Goal: Find specific fact

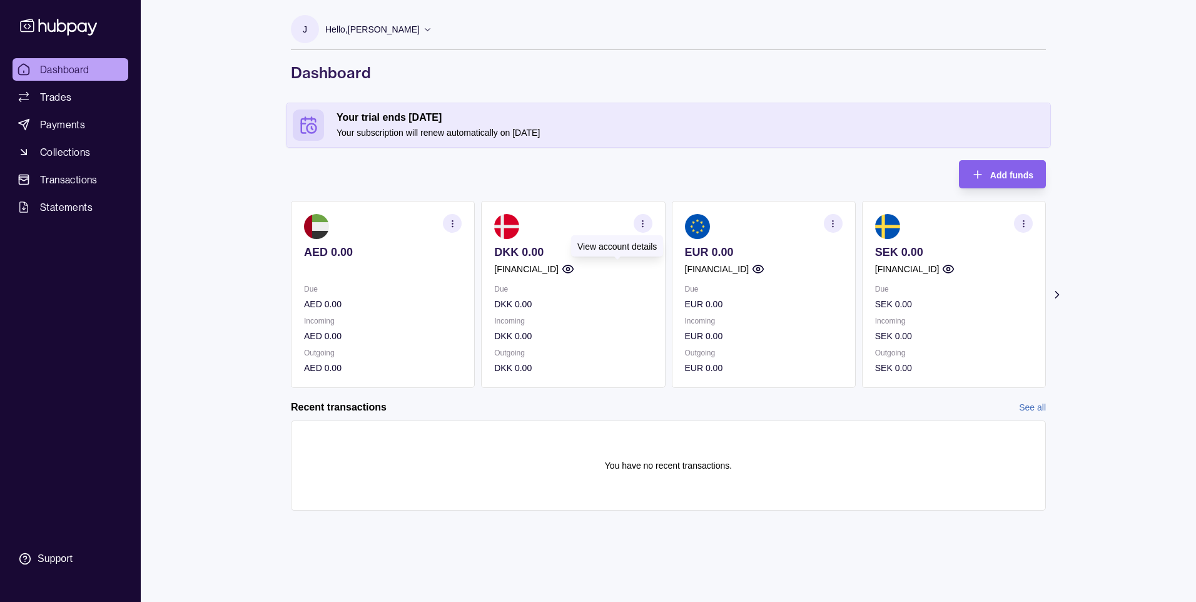
click at [574, 267] on icon "button" at bounding box center [568, 269] width 13 height 13
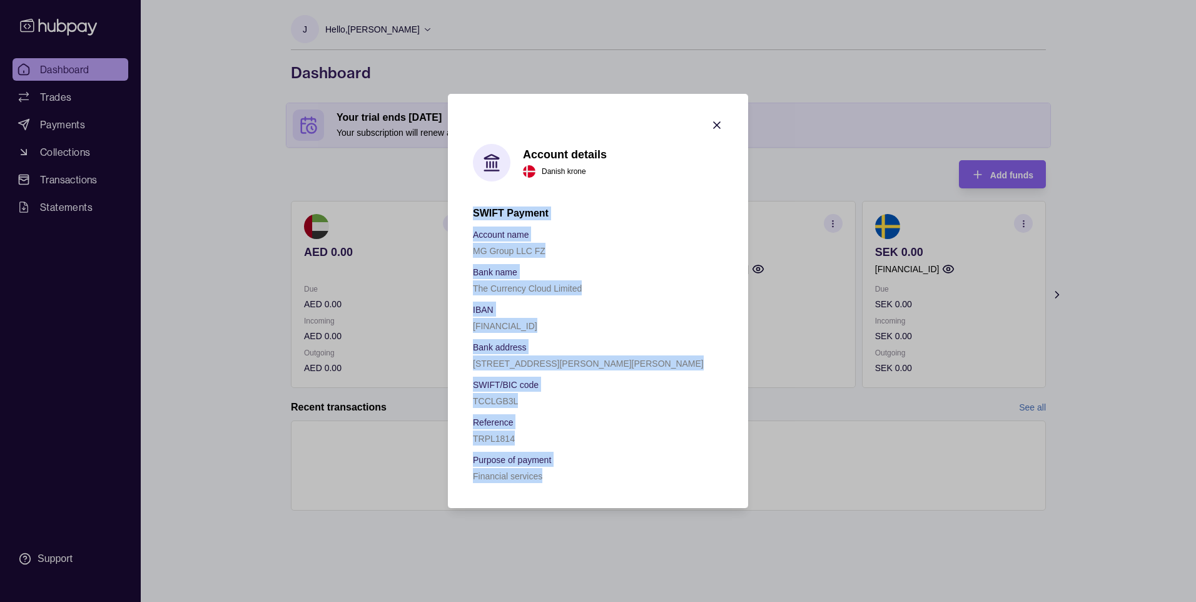
drag, startPoint x: 474, startPoint y: 209, endPoint x: 625, endPoint y: 475, distance: 305.3
click at [625, 475] on div "SWIFT Payment Account name MG Group LLC FZ Bank name The Currency Cloud Limited…" at bounding box center [598, 344] width 250 height 276
copy div "SWIFT Payment Account name MG Group LLC FZ Bank name The Currency Cloud Limited…"
click at [629, 200] on div "Account details Danish krone SWIFT Payment Account name MG Group LLC FZ Bank na…" at bounding box center [598, 313] width 250 height 339
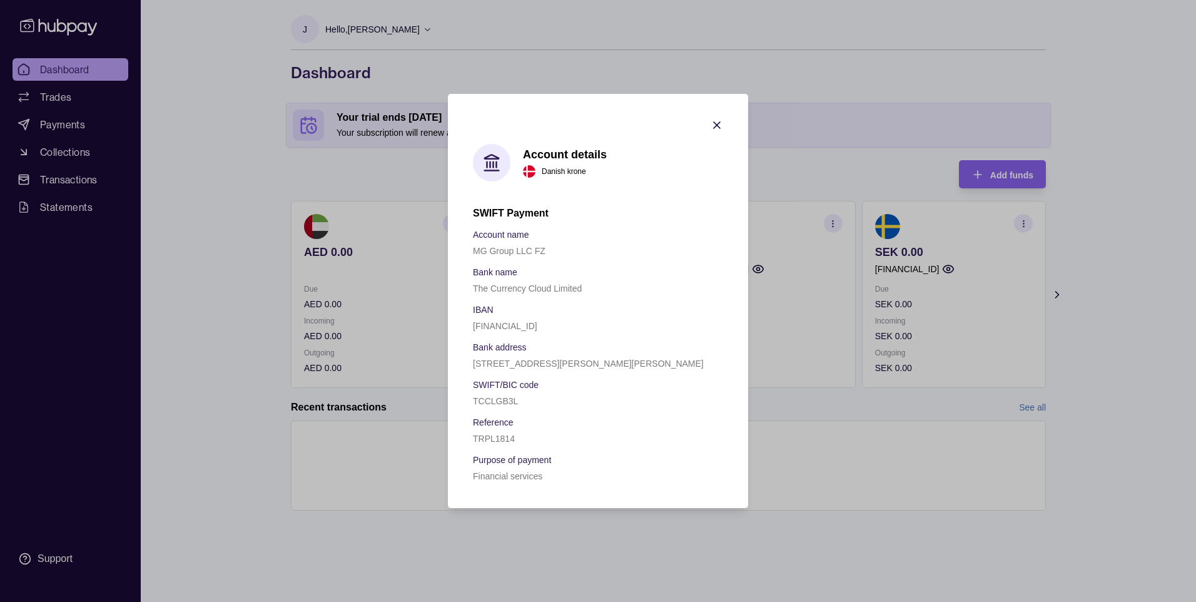
drag, startPoint x: 587, startPoint y: 325, endPoint x: 459, endPoint y: 326, distance: 128.2
click at [459, 326] on section "Account details Danish krone SWIFT Payment Account name MG Group LLC FZ Bank na…" at bounding box center [598, 301] width 300 height 414
click at [601, 336] on div "Account name MG Group LLC FZ Bank name The Currency Cloud Limited IBAN [FINANCI…" at bounding box center [598, 354] width 250 height 256
drag, startPoint x: 594, startPoint y: 324, endPoint x: 470, endPoint y: 326, distance: 124.5
click at [470, 326] on section "Account details Danish krone SWIFT Payment Account name MG Group LLC FZ Bank na…" at bounding box center [598, 301] width 300 height 414
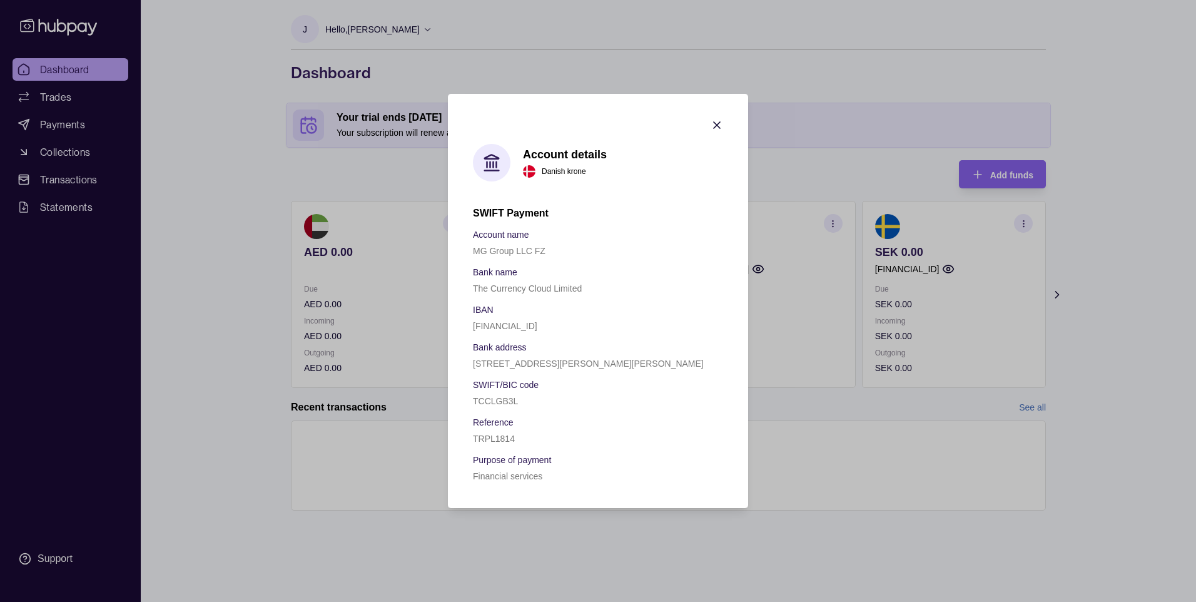
click at [601, 340] on section "Bank address" at bounding box center [598, 346] width 250 height 15
drag, startPoint x: 593, startPoint y: 325, endPoint x: 447, endPoint y: 323, distance: 145.7
click at [447, 601] on div "Account details Danish krone SWIFT Payment Account name MG Group LLC FZ Bank na…" at bounding box center [598, 602] width 1196 height 0
click at [607, 393] on div "TCCLGB3L" at bounding box center [598, 400] width 250 height 15
click at [717, 124] on icon "button" at bounding box center [717, 125] width 6 height 6
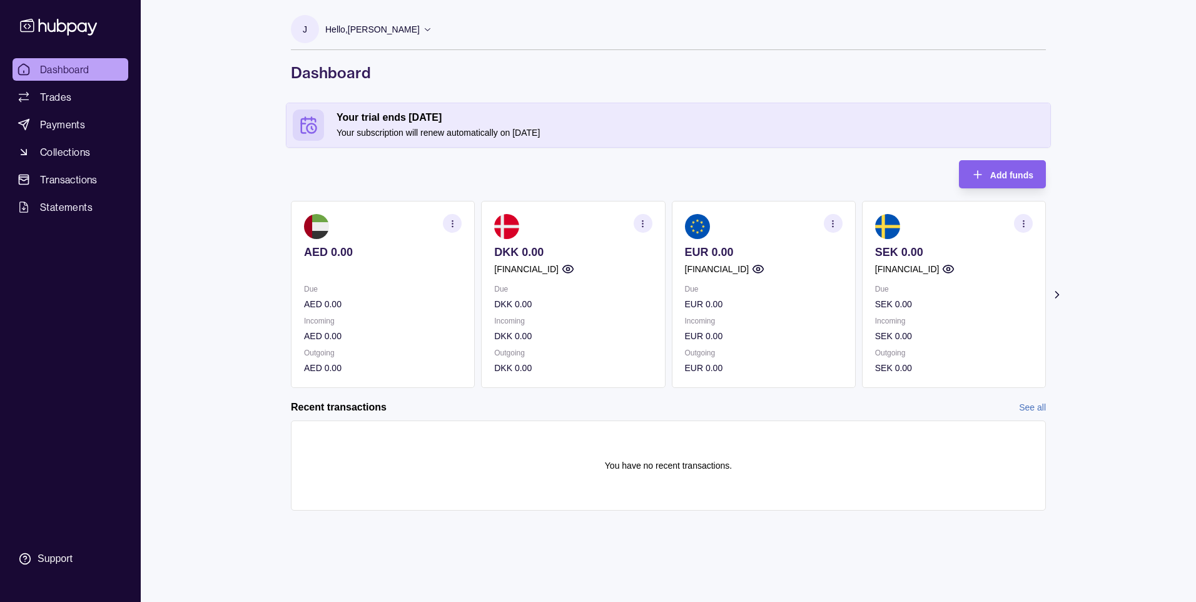
click at [764, 269] on icon "button" at bounding box center [758, 269] width 13 height 13
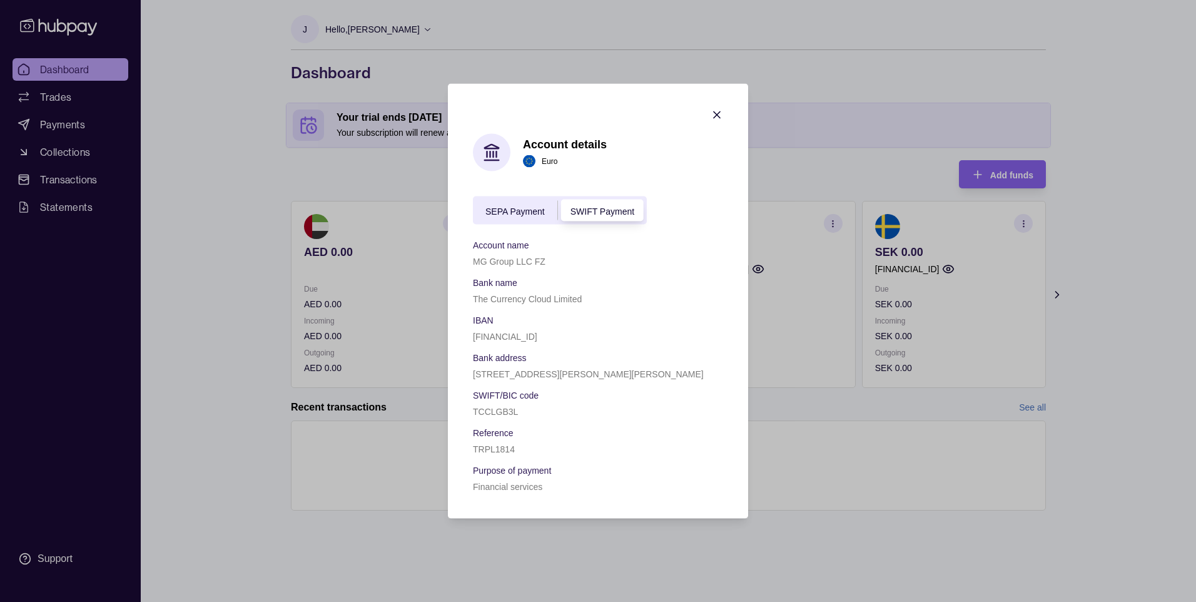
click at [720, 116] on icon "button" at bounding box center [716, 115] width 13 height 13
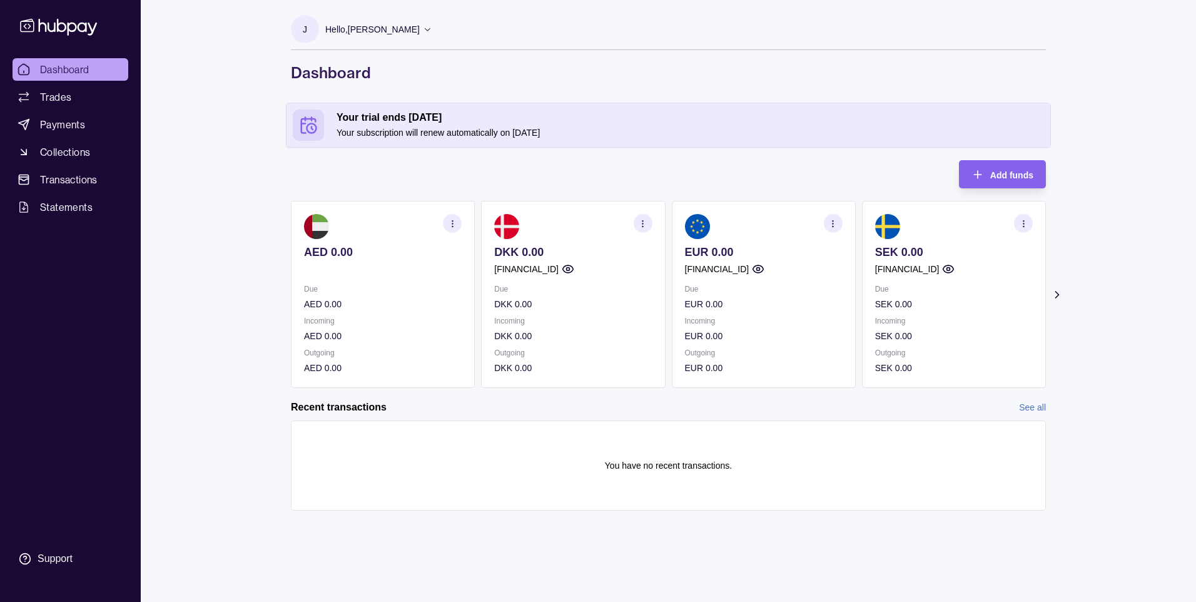
click at [996, 261] on div "SEK 0.00 [FINANCIAL_ID]" at bounding box center [954, 260] width 158 height 31
click at [954, 266] on icon "button" at bounding box center [948, 269] width 13 height 13
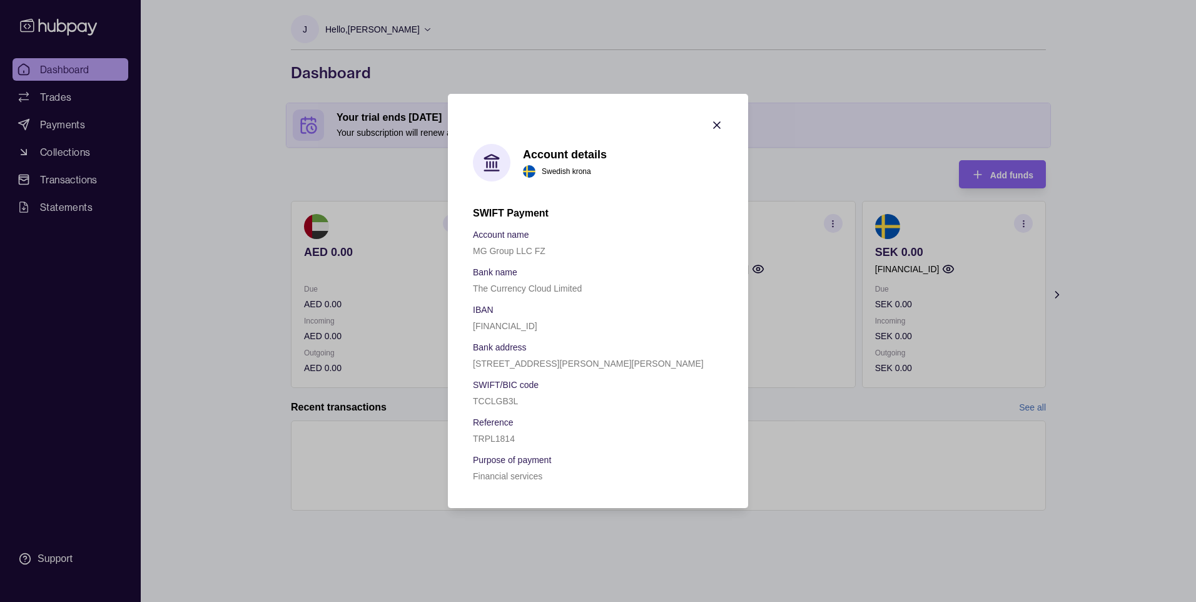
click at [720, 124] on icon "button" at bounding box center [716, 125] width 13 height 13
